Goal: Task Accomplishment & Management: Use online tool/utility

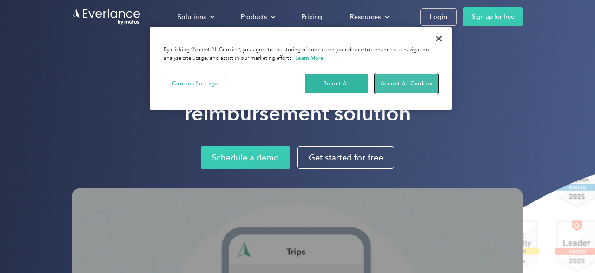
click at [387, 88] on button "Accept All Cookies" at bounding box center [406, 84] width 63 height 20
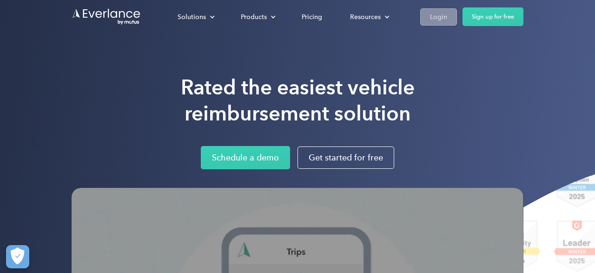
click at [437, 20] on div "Login" at bounding box center [438, 17] width 17 height 12
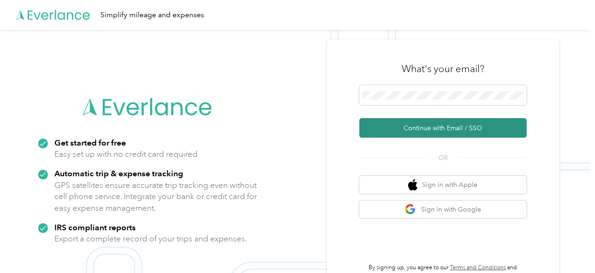
click at [450, 129] on button "Continue with Email / SSO" at bounding box center [442, 128] width 167 height 20
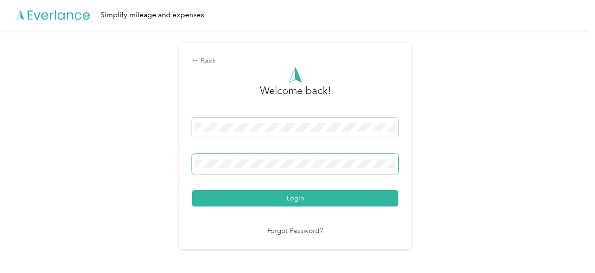
click at [192, 190] on button "Login" at bounding box center [295, 198] width 206 height 16
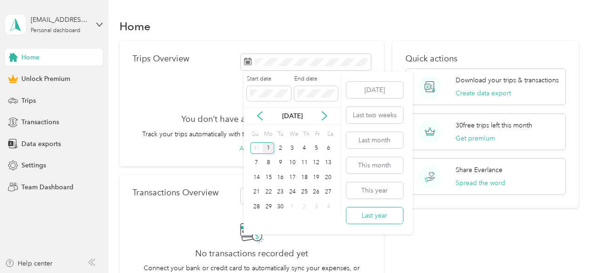
click at [379, 215] on button "Last year" at bounding box center [374, 215] width 57 height 16
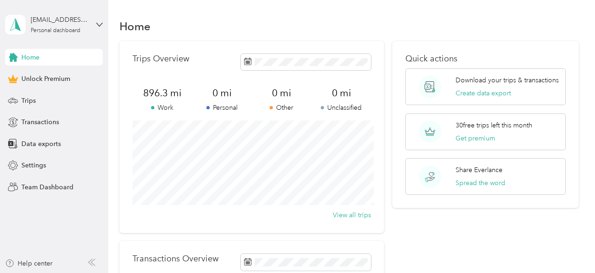
click at [445, 237] on div "Quick actions Download your trips & transactions Create data export 30 free tri…" at bounding box center [485, 209] width 187 height 336
click at [358, 217] on button "View all trips" at bounding box center [352, 215] width 38 height 10
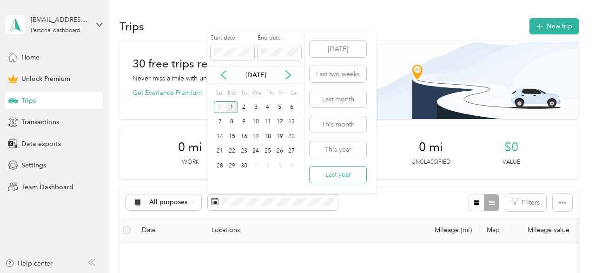
click at [336, 179] on button "Last year" at bounding box center [338, 174] width 57 height 16
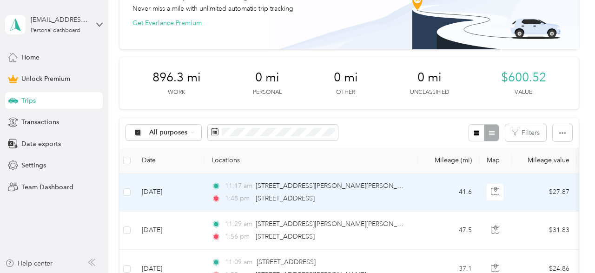
scroll to position [93, 0]
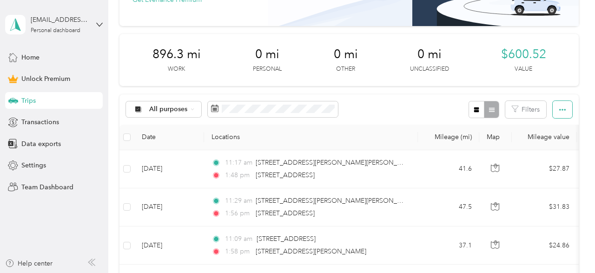
click at [571, 107] on button "button" at bounding box center [563, 109] width 20 height 17
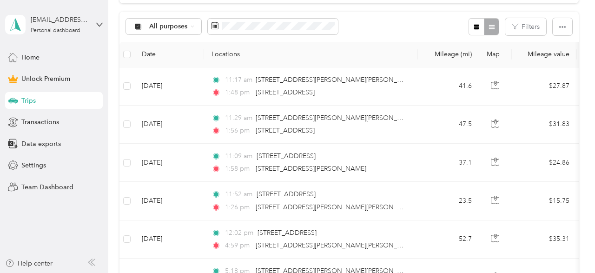
scroll to position [148, 0]
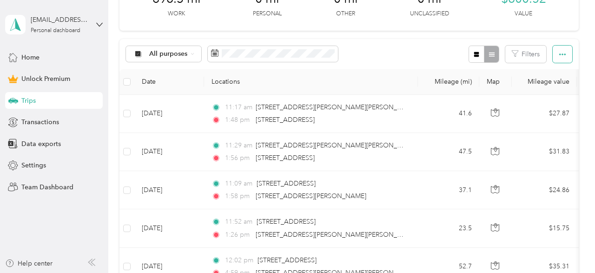
click at [565, 54] on icon "button" at bounding box center [562, 54] width 7 height 2
click at [555, 93] on li "Export" at bounding box center [557, 87] width 39 height 16
click at [557, 86] on span "Export" at bounding box center [554, 88] width 20 height 8
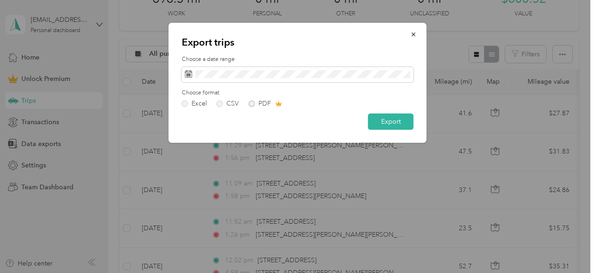
click at [251, 105] on div "Excel CSV PDF" at bounding box center [298, 103] width 232 height 7
click at [388, 126] on button "Export" at bounding box center [391, 121] width 46 height 16
